Goal: Check status: Check status

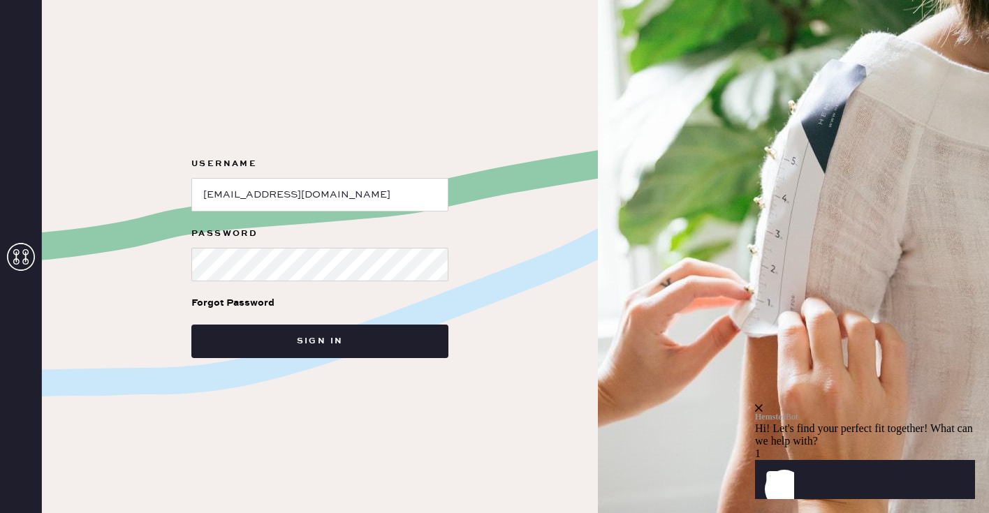
type input "[EMAIL_ADDRESS][DOMAIN_NAME]"
click at [191, 325] on button "Sign in" at bounding box center [319, 342] width 257 height 34
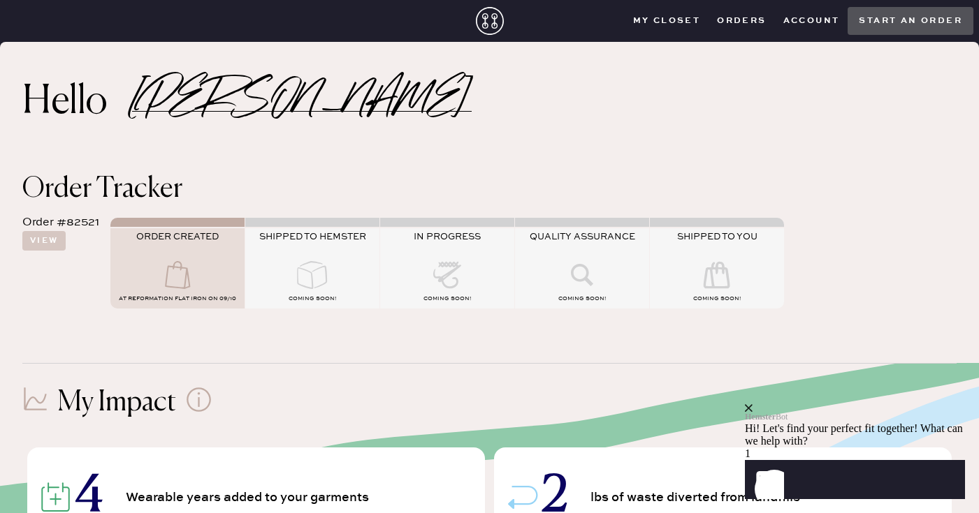
click at [167, 268] on use at bounding box center [177, 275] width 25 height 28
click at [309, 272] on use at bounding box center [312, 275] width 30 height 28
click at [458, 265] on icon at bounding box center [447, 275] width 56 height 28
click at [486, 446] on div "4 Wearable years added to your garments 2 lbs of waste diverted from landfills" at bounding box center [489, 484] width 934 height 129
click at [50, 241] on button "View" at bounding box center [43, 241] width 43 height 20
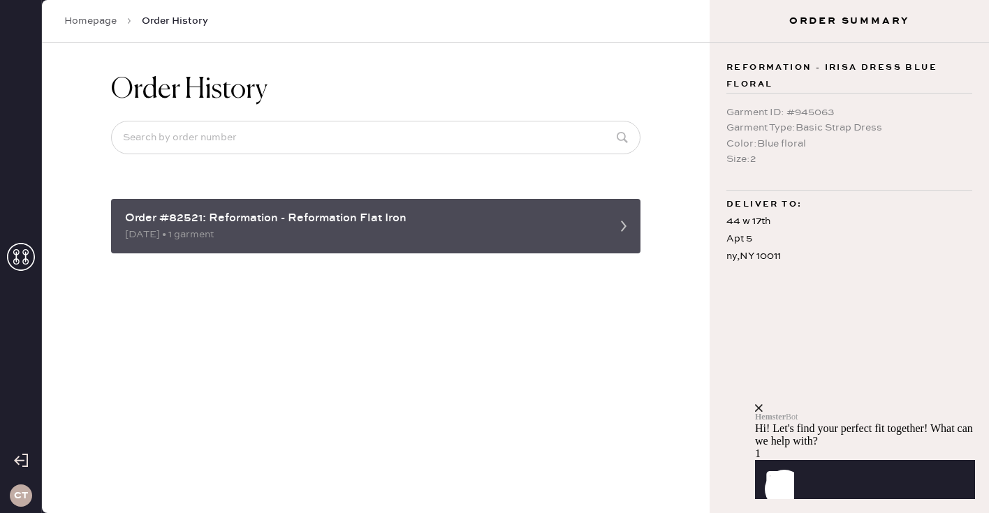
click at [442, 242] on div "Order #82521: Reformation - Reformation Flat Iron 09/10/2025 • 1 garment" at bounding box center [376, 226] width 530 height 54
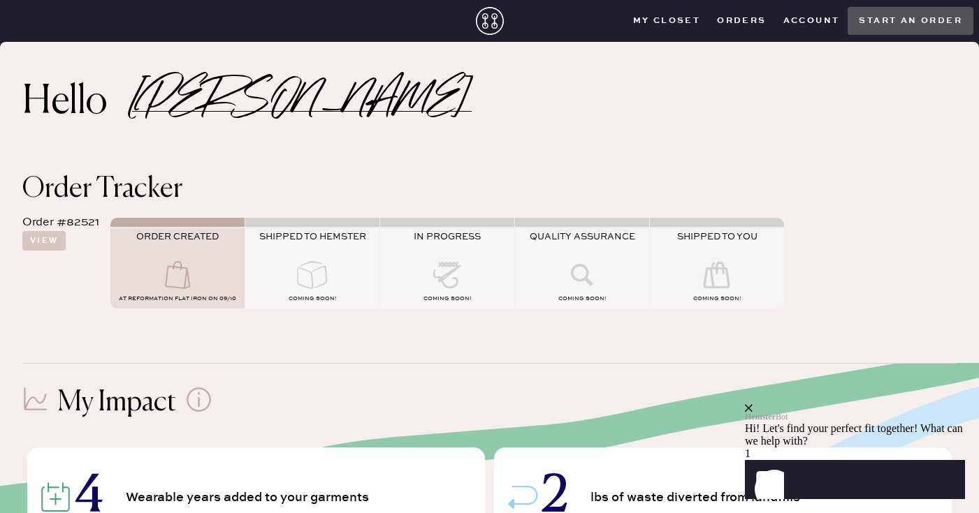
click at [300, 282] on icon at bounding box center [312, 275] width 56 height 28
click at [168, 265] on icon at bounding box center [177, 275] width 56 height 28
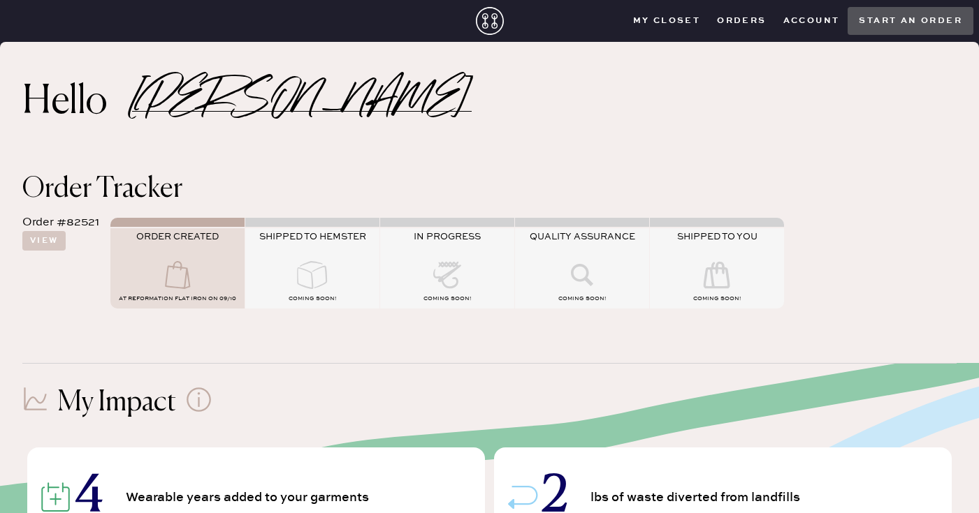
click at [205, 275] on div at bounding box center [177, 276] width 134 height 31
click at [56, 243] on button "View" at bounding box center [43, 241] width 43 height 20
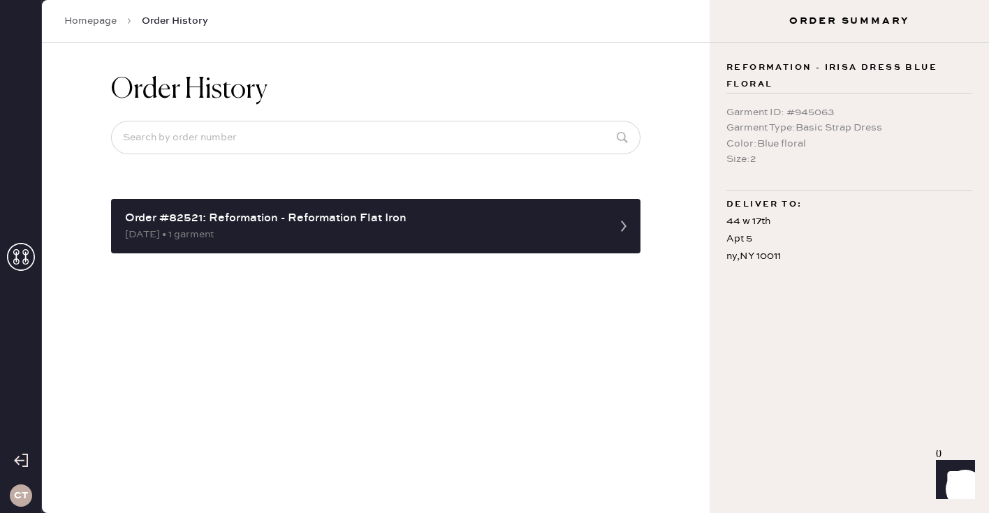
click at [21, 503] on div "ct" at bounding box center [21, 496] width 22 height 22
